Goal: Consume media (video, audio)

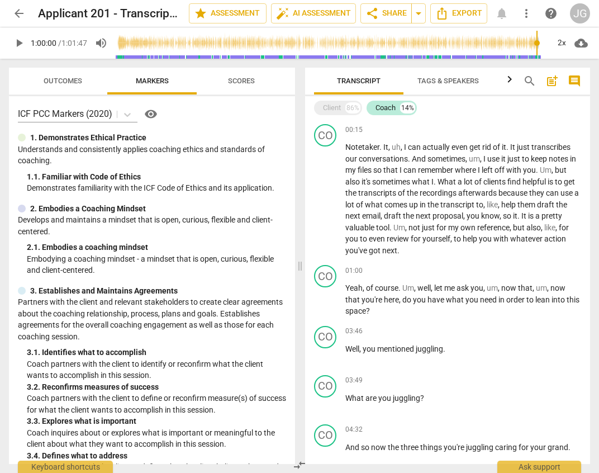
scroll to position [3429, 0]
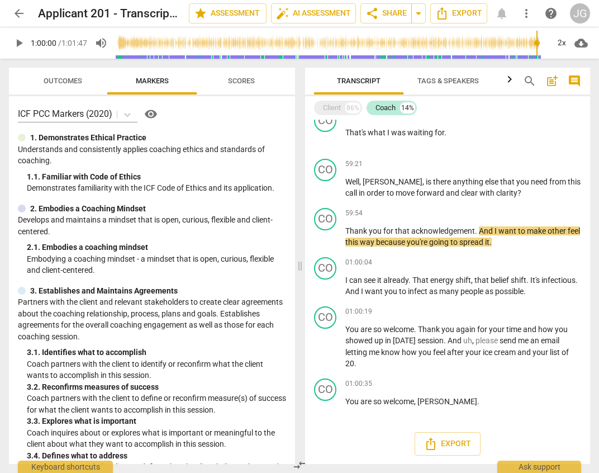
click at [18, 45] on span "play_arrow" at bounding box center [18, 42] width 13 height 13
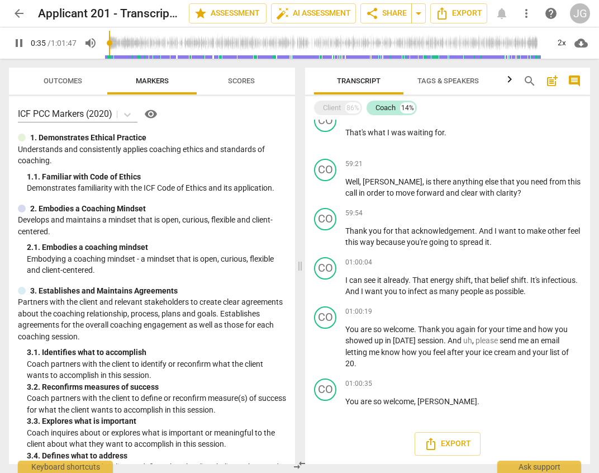
type input "35"
click at [122, 50] on input "range" at bounding box center [327, 43] width 444 height 36
click at [23, 44] on span "pause" at bounding box center [18, 42] width 13 height 13
click at [23, 44] on span "play_arrow" at bounding box center [18, 42] width 13 height 13
click at [14, 44] on span "pause" at bounding box center [18, 42] width 13 height 13
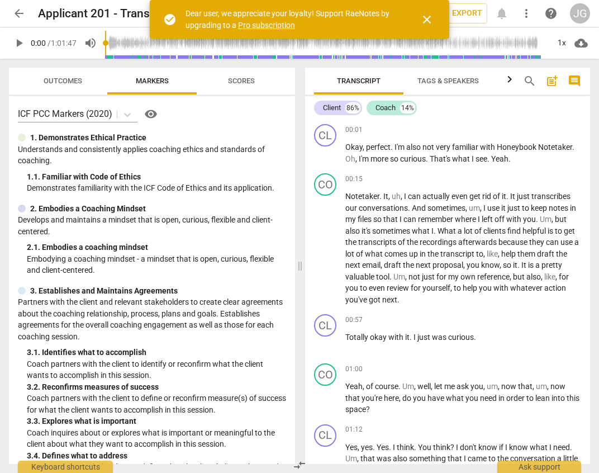
click at [20, 51] on button "play_arrow" at bounding box center [19, 43] width 20 height 20
click at [422, 17] on span "close" at bounding box center [426, 19] width 13 height 13
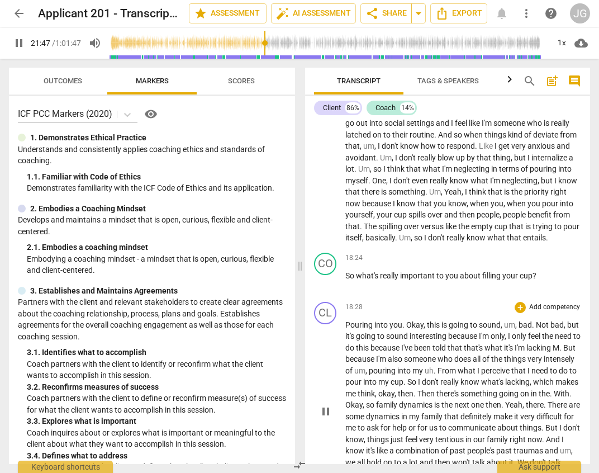
scroll to position [3268, 0]
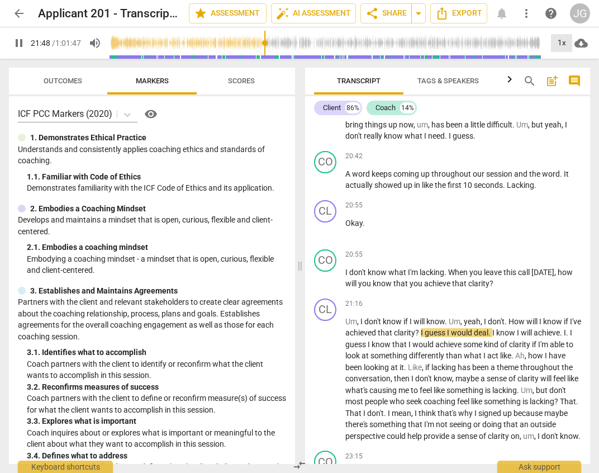
click at [560, 46] on div "1x" at bounding box center [561, 43] width 21 height 18
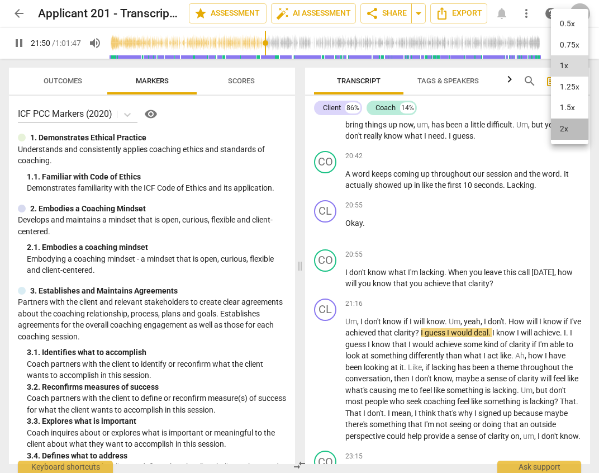
click at [564, 129] on li "2x" at bounding box center [569, 128] width 37 height 21
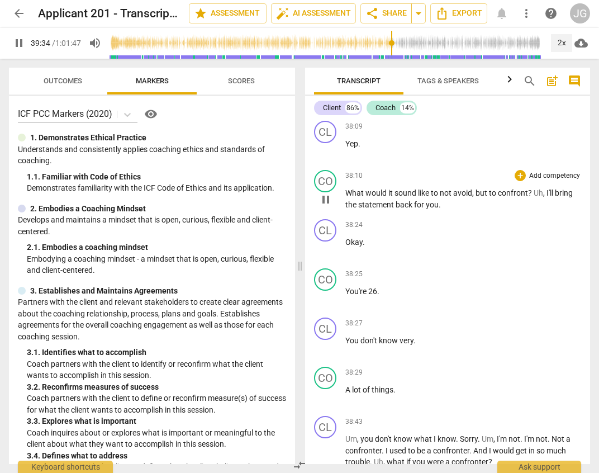
scroll to position [5655, 0]
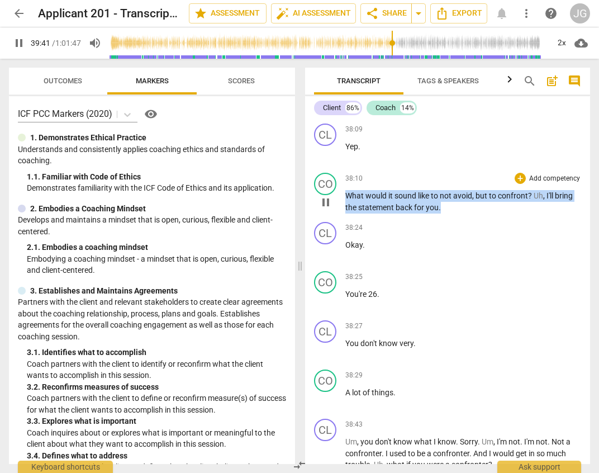
drag, startPoint x: 443, startPoint y: 286, endPoint x: 343, endPoint y: 270, distance: 100.8
click at [343, 217] on div "CO play_arrow pause 38:10 + Add competency keyboard_arrow_right What would it s…" at bounding box center [447, 192] width 285 height 49
copy p "What would it sound like to not avoid , but to confront ? Uh , I'll bring the s…"
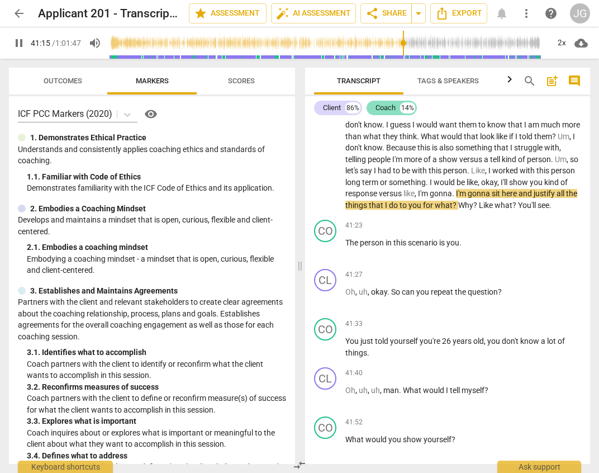
click at [385, 106] on div "Coach" at bounding box center [386, 107] width 20 height 11
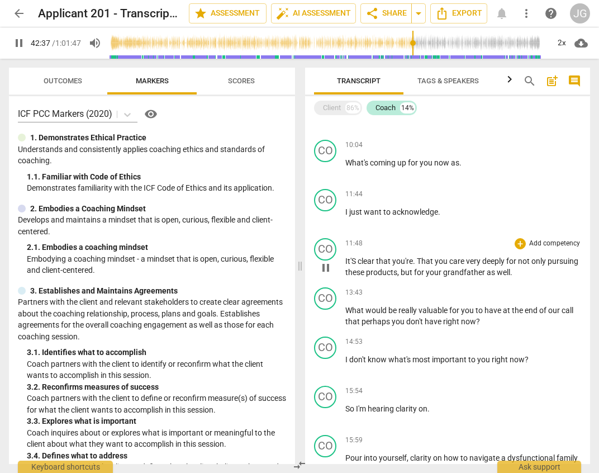
scroll to position [728, 0]
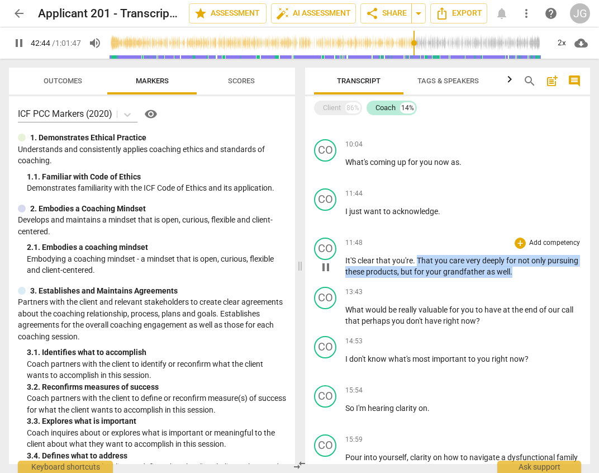
drag, startPoint x: 417, startPoint y: 261, endPoint x: 548, endPoint y: 276, distance: 132.2
click at [548, 276] on p "It'S clear that you're . That you care very deeply for not only pursuing these …" at bounding box center [463, 266] width 236 height 23
copy p "That you care very deeply for not only pursuing these products , but for your g…"
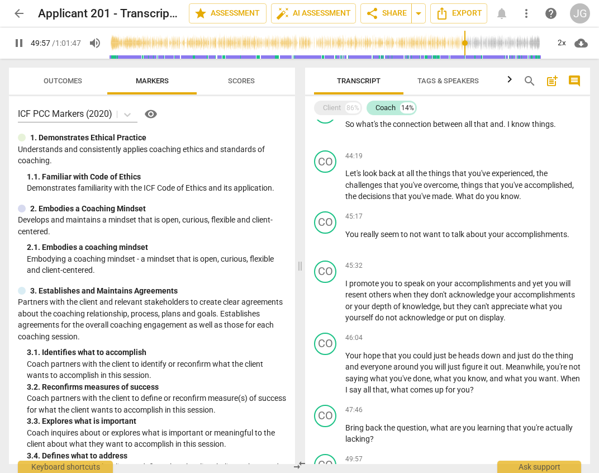
scroll to position [2846, 0]
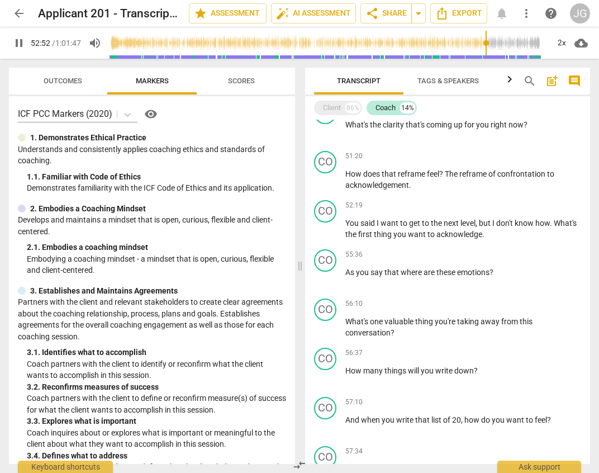
type input "3173"
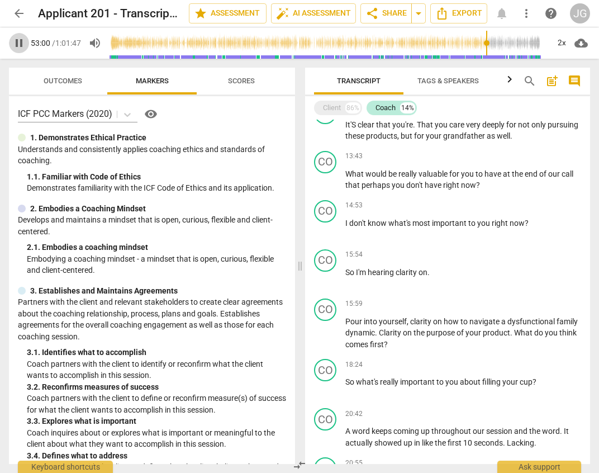
click at [17, 50] on button "pause" at bounding box center [19, 43] width 20 height 20
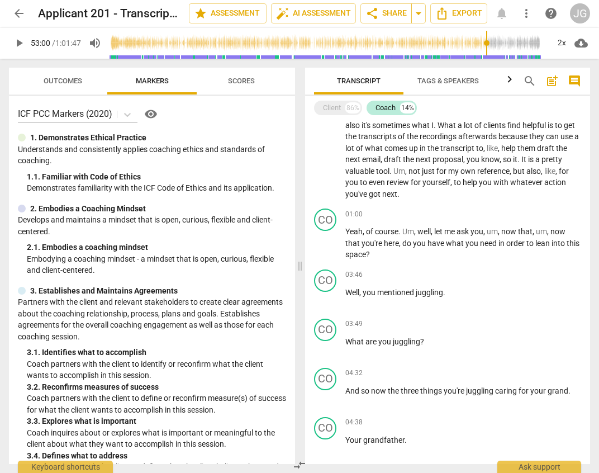
scroll to position [57, 0]
click at [20, 43] on span "play_arrow" at bounding box center [18, 42] width 13 height 13
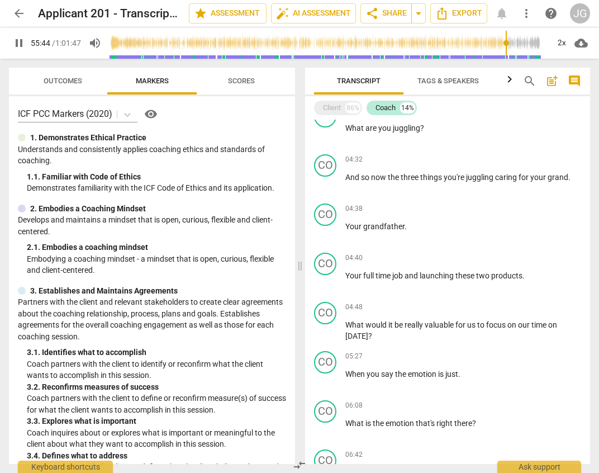
scroll to position [2994, 0]
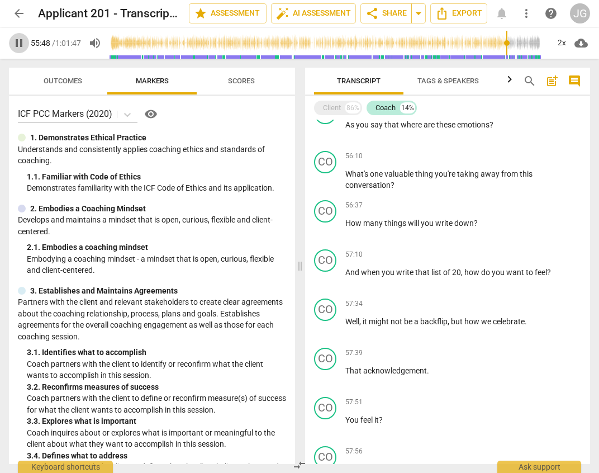
click at [24, 46] on span "pause" at bounding box center [18, 42] width 13 height 13
type input "3349"
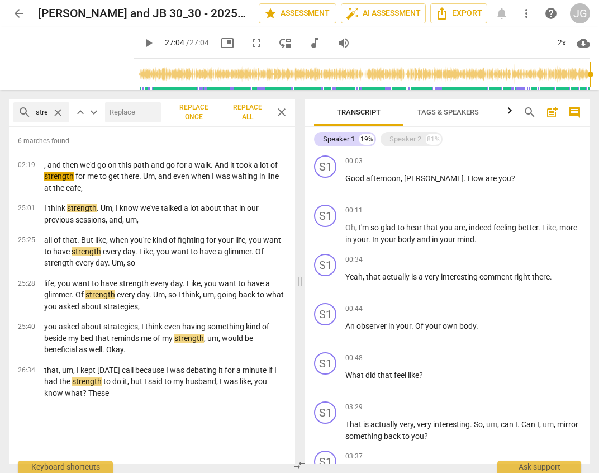
scroll to position [1569, 0]
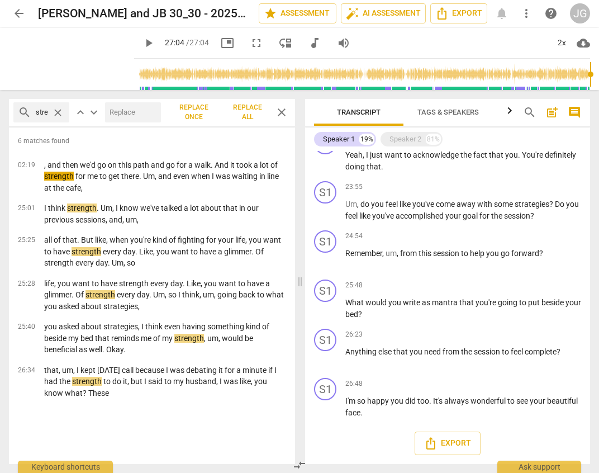
type input "1624"
